Goal: Transaction & Acquisition: Purchase product/service

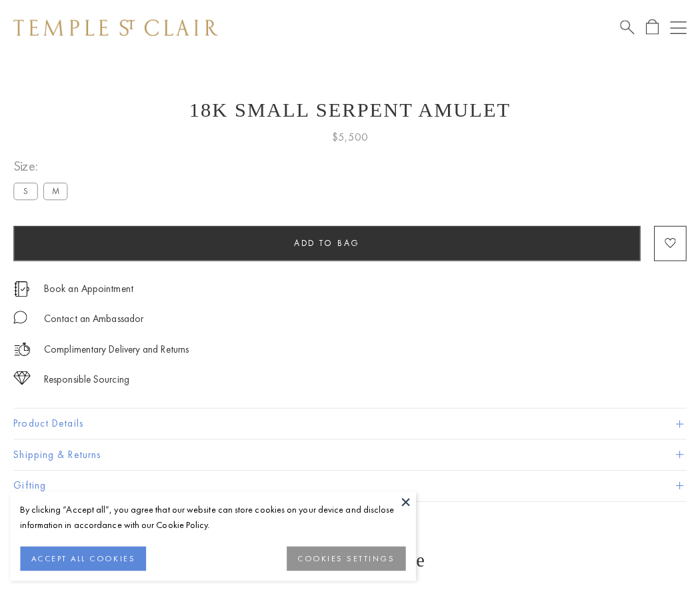
scroll to position [22, 0]
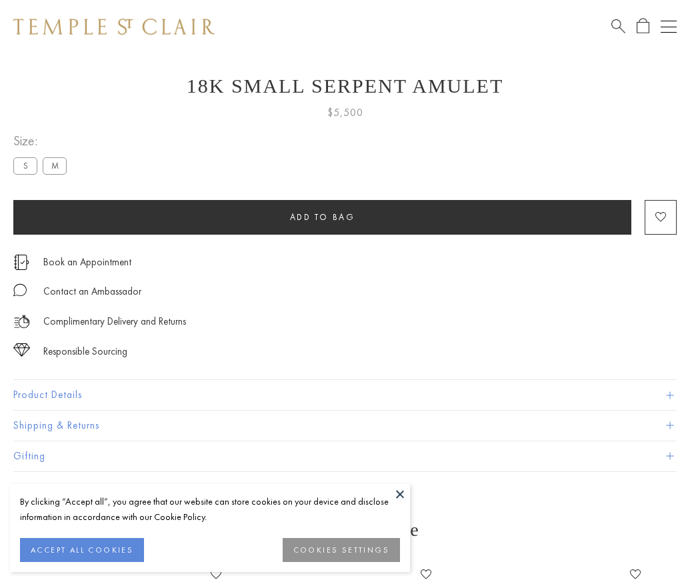
click at [322, 217] on span "Add to bag" at bounding box center [322, 216] width 65 height 11
